Goal: Register for event/course

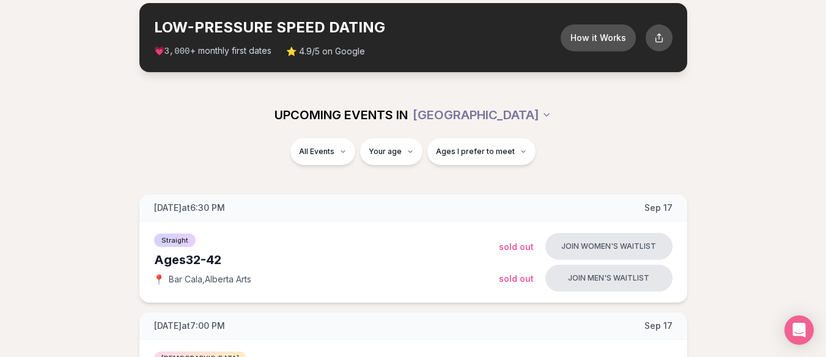
scroll to position [122, 0]
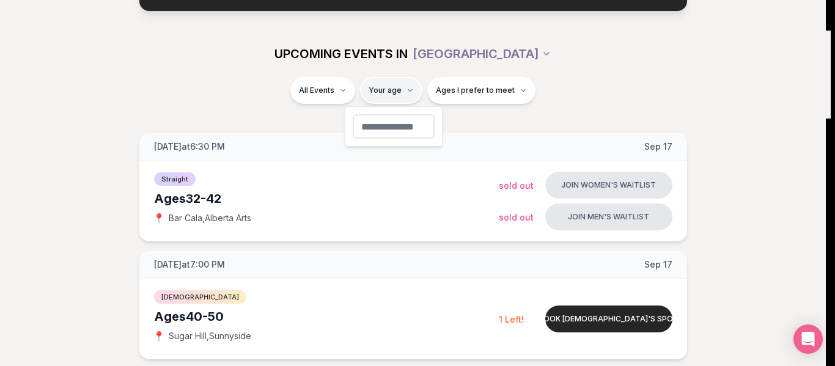
type input "**"
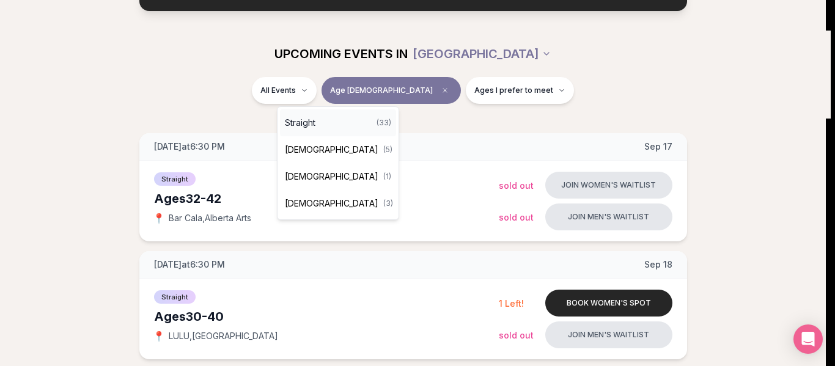
click at [315, 126] on span "Straight" at bounding box center [300, 123] width 31 height 12
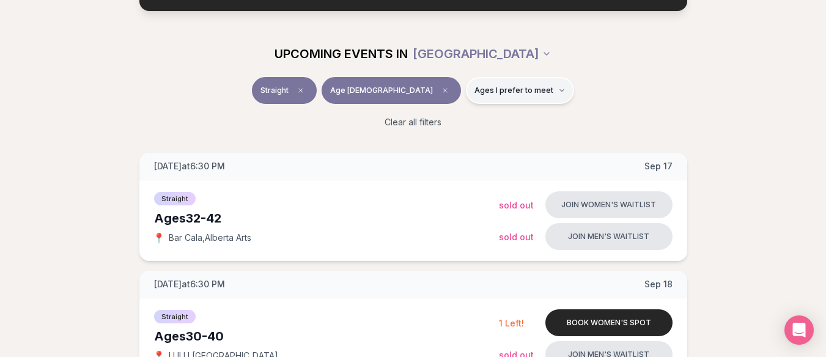
click at [478, 100] on button "Ages I prefer to meet" at bounding box center [520, 90] width 108 height 27
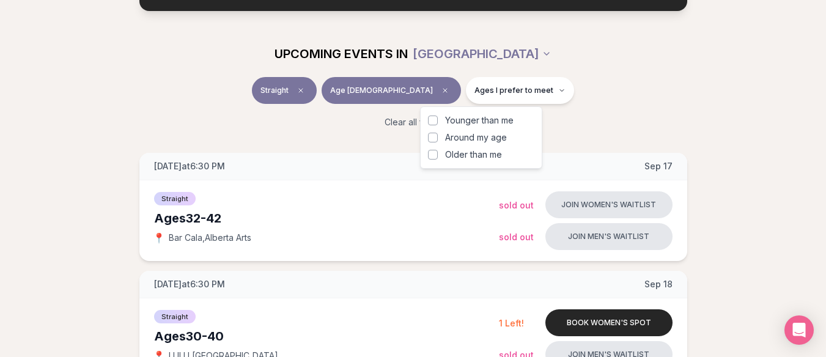
click at [430, 141] on button "Around my age" at bounding box center [433, 138] width 10 height 10
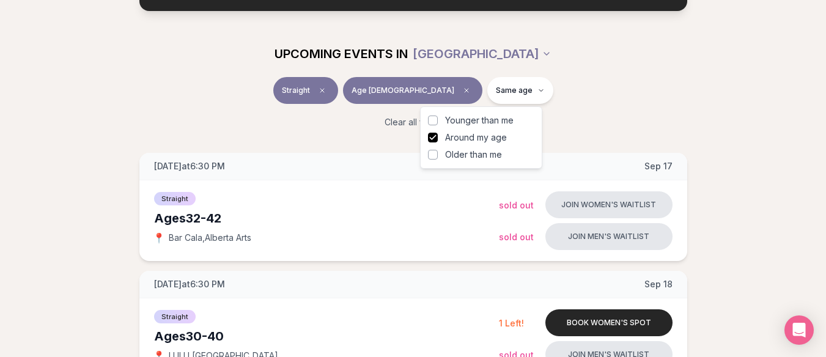
click at [433, 155] on button "Older than me" at bounding box center [433, 155] width 10 height 10
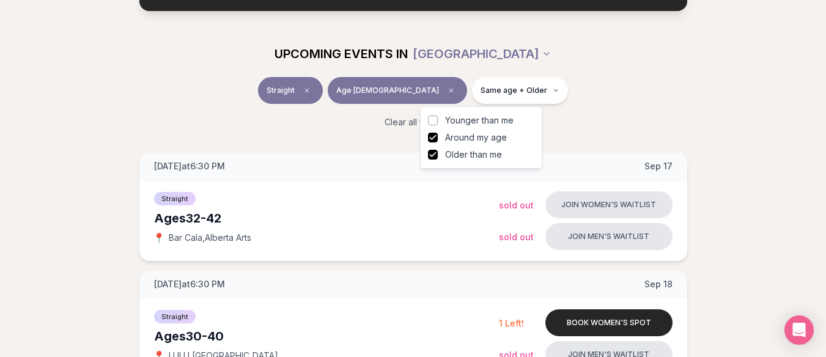
click at [577, 104] on div "Straight Age [DEMOGRAPHIC_DATA] Same age + Older" at bounding box center [413, 93] width 685 height 32
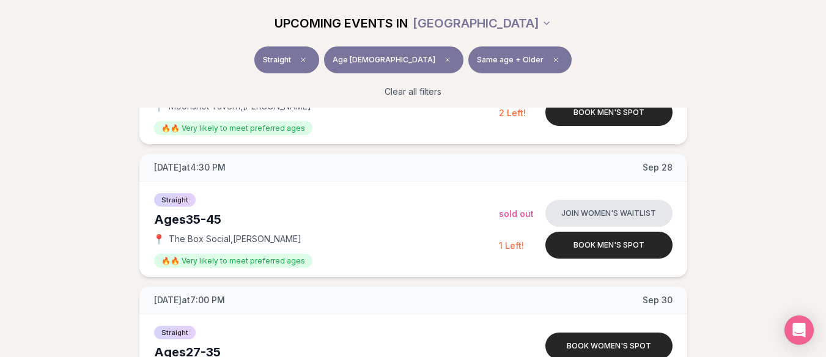
scroll to position [978, 0]
